Goal: Navigation & Orientation: Find specific page/section

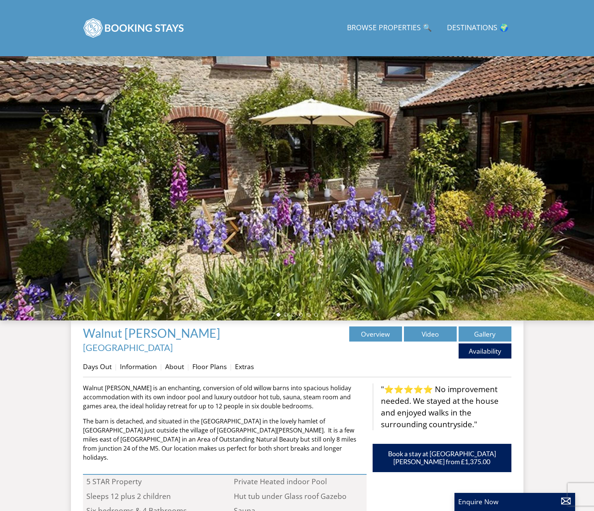
click at [312, 217] on div at bounding box center [297, 188] width 594 height 264
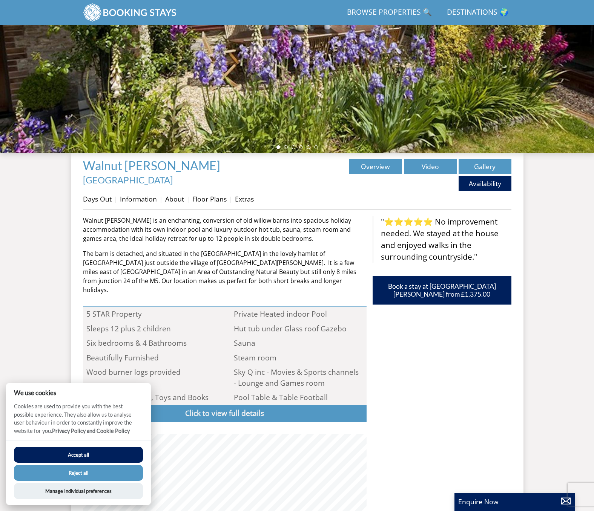
scroll to position [233, 0]
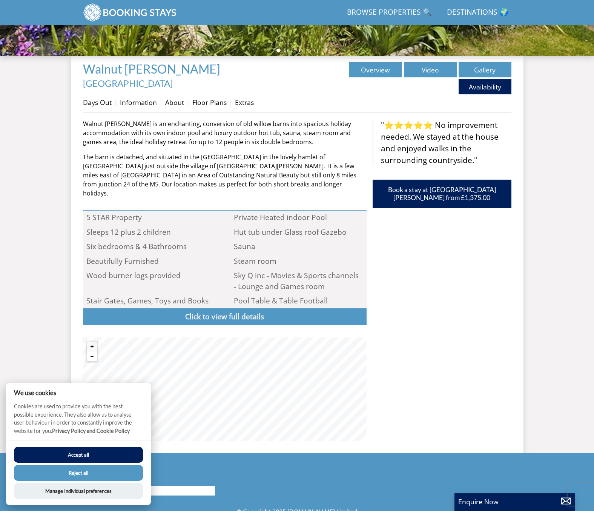
click at [92, 351] on button "Zoom out" at bounding box center [92, 356] width 10 height 10
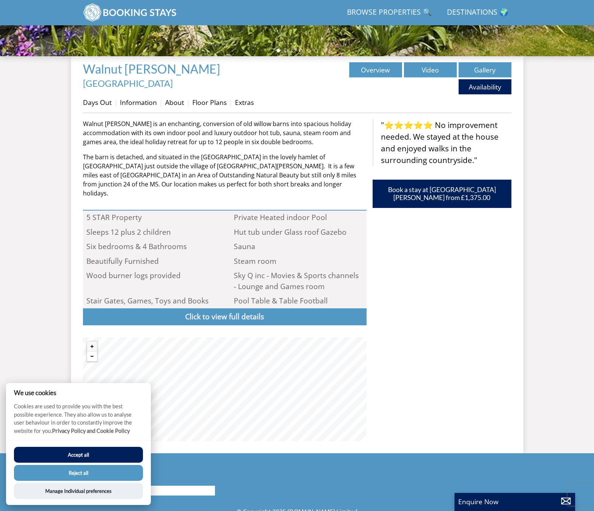
click at [92, 351] on button "Zoom out" at bounding box center [92, 356] width 10 height 10
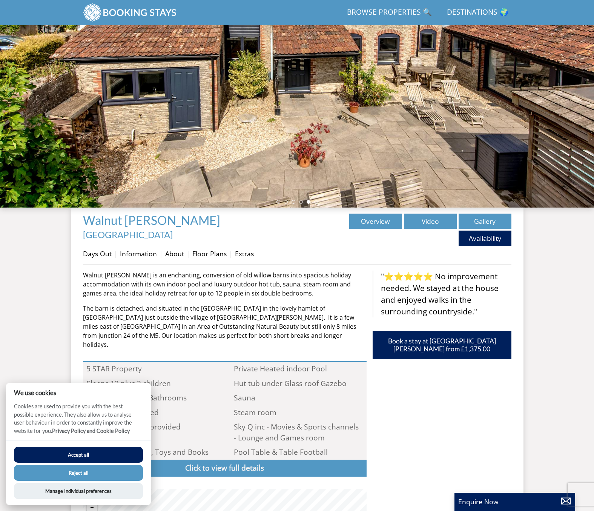
scroll to position [0, 0]
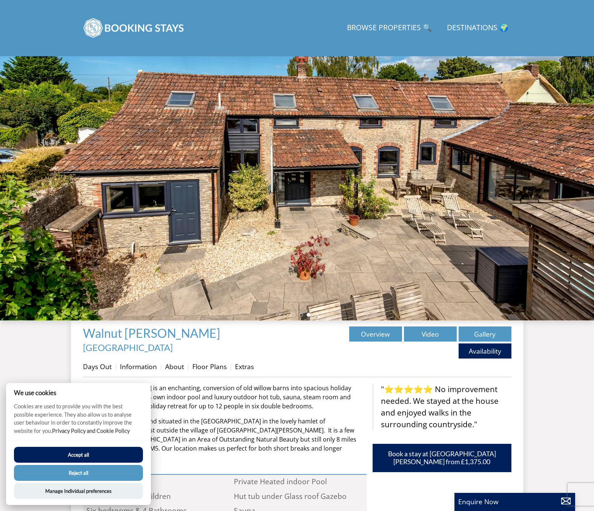
click at [279, 157] on div at bounding box center [297, 188] width 594 height 264
click at [495, 334] on link "Gallery" at bounding box center [484, 333] width 53 height 15
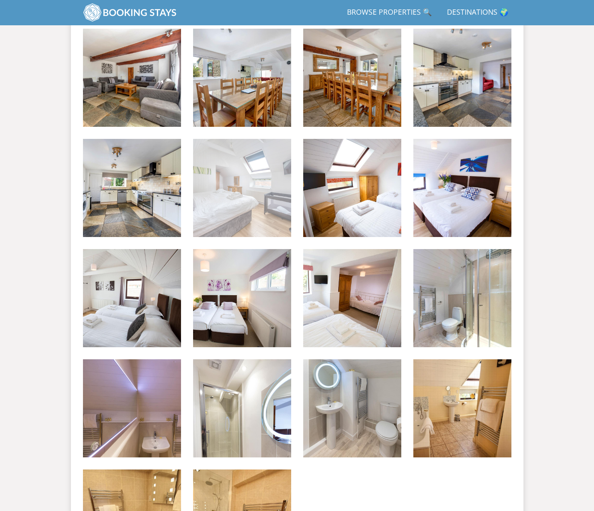
scroll to position [772, 0]
